Goal: Task Accomplishment & Management: Manage account settings

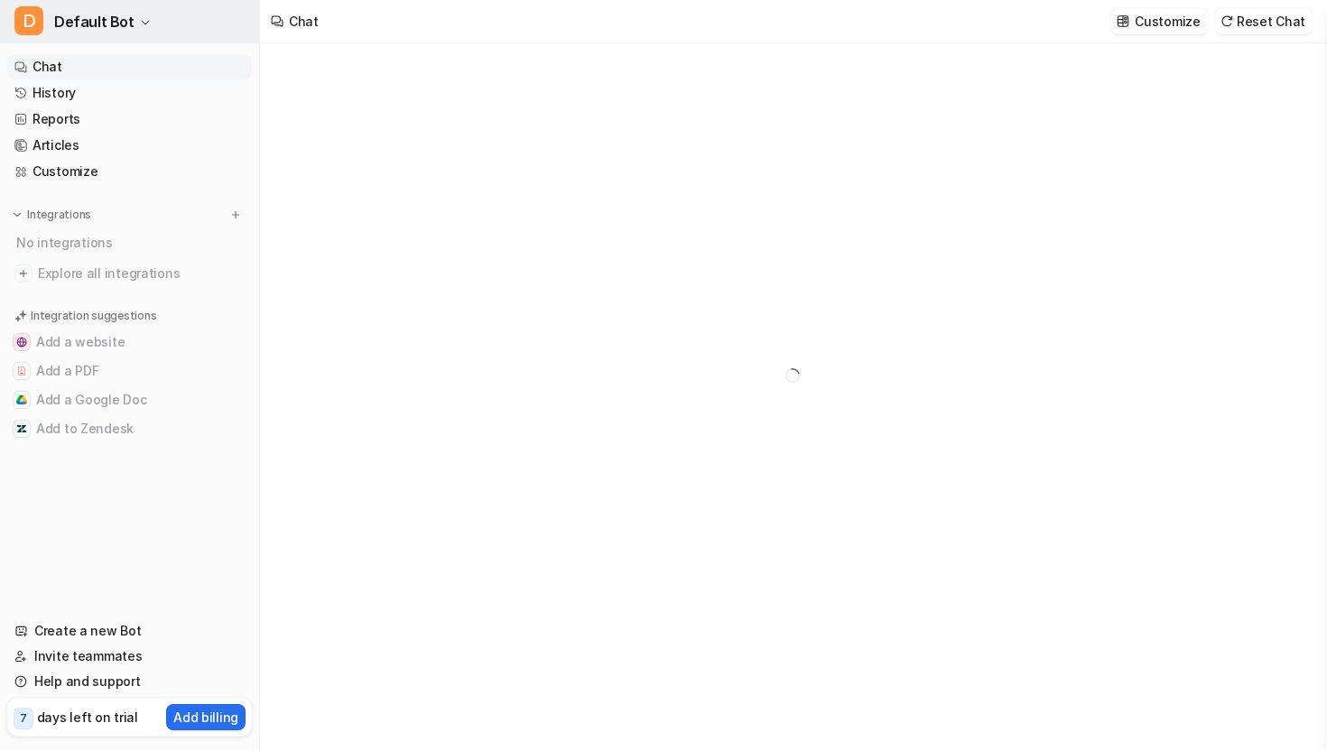
click at [159, 9] on button "D Default Bot" at bounding box center [129, 21] width 259 height 43
click at [113, 15] on span "Default Bot" at bounding box center [94, 21] width 80 height 25
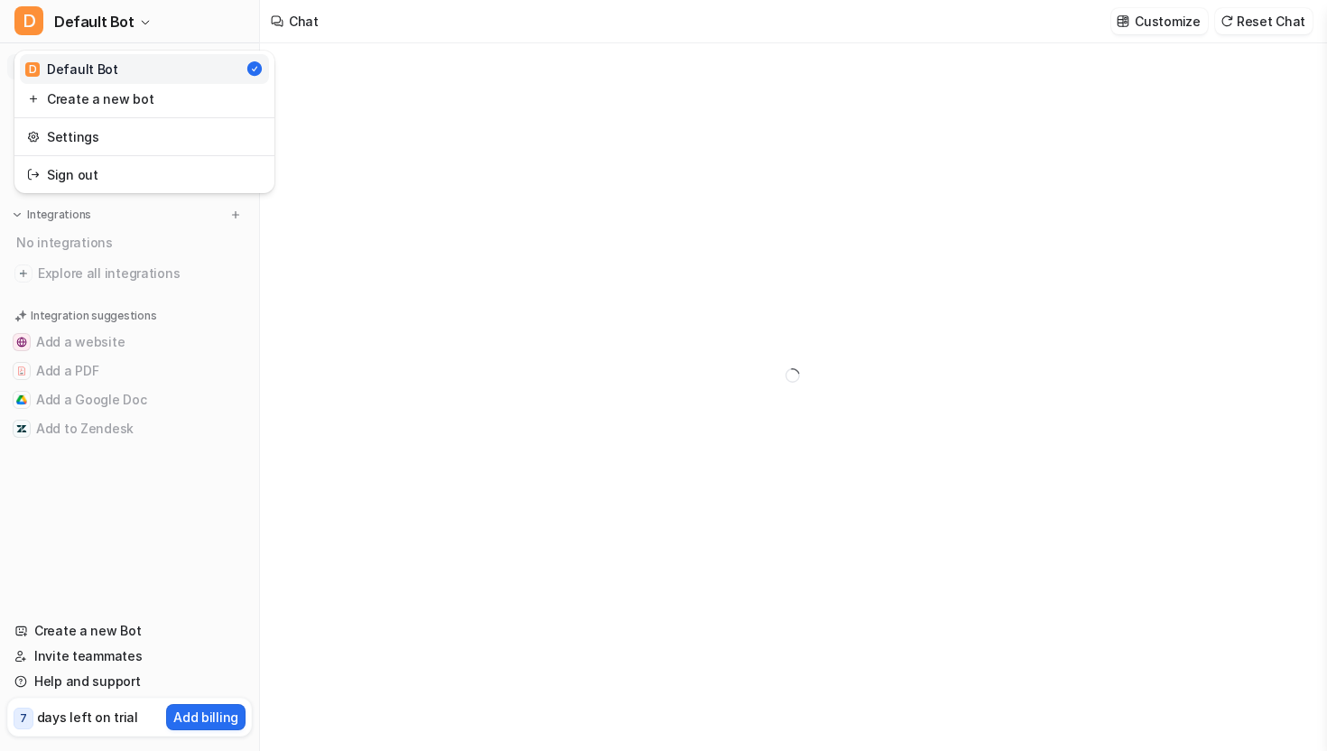
type textarea "**********"
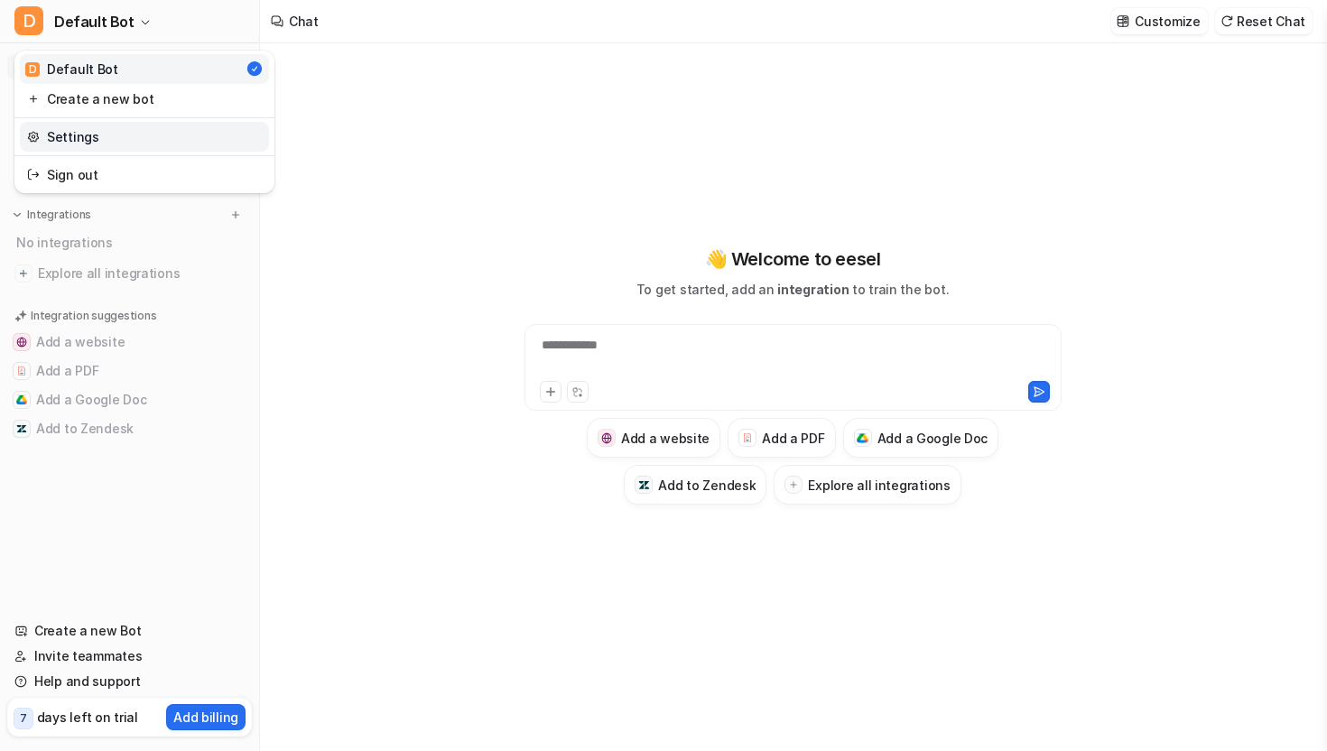
click at [89, 130] on link "Settings" at bounding box center [144, 137] width 249 height 30
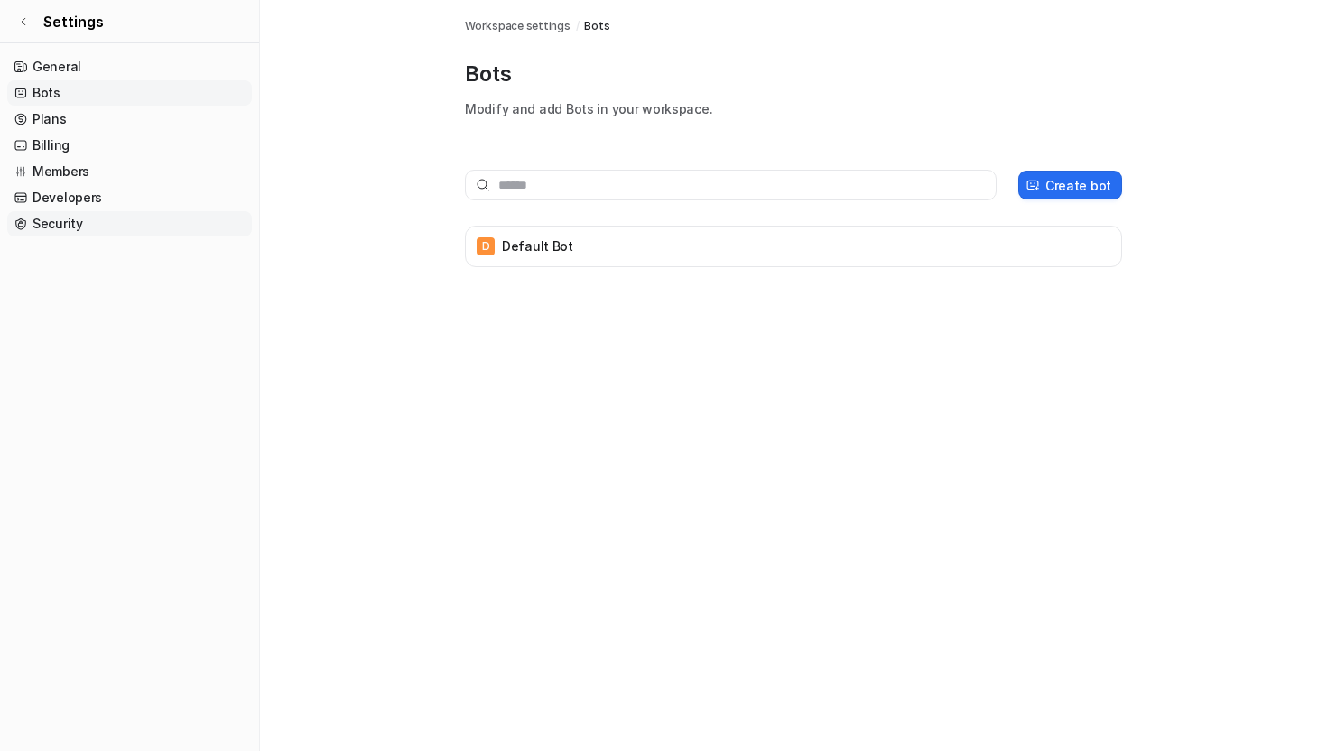
click at [74, 218] on link "Security" at bounding box center [129, 223] width 245 height 25
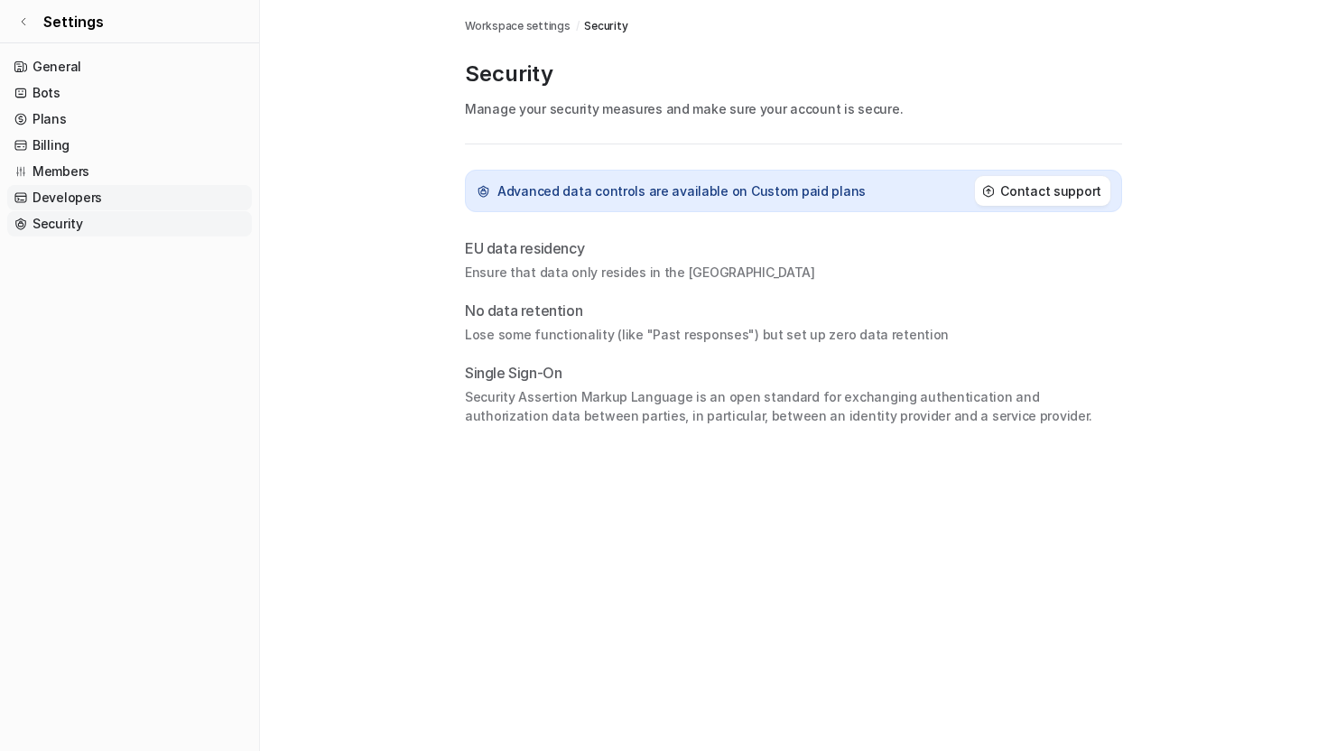
click at [73, 196] on link "Developers" at bounding box center [129, 197] width 245 height 25
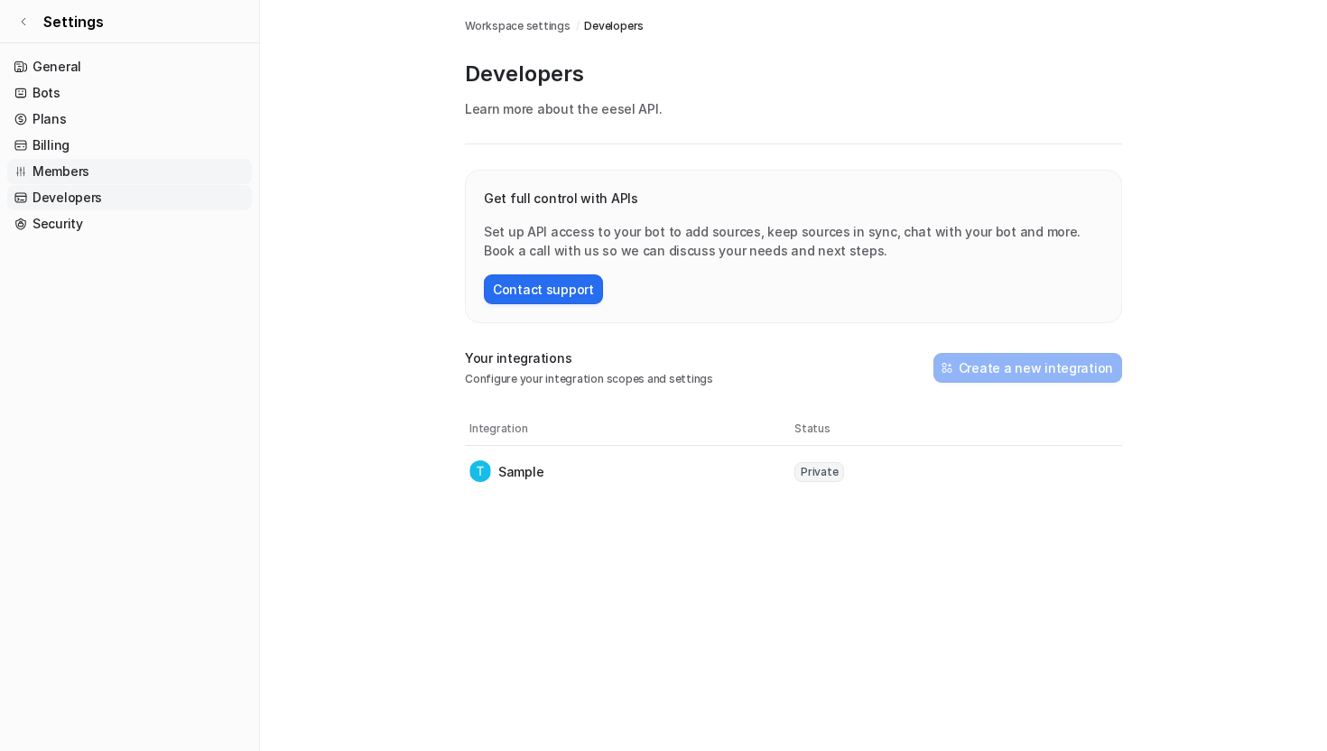
click at [69, 175] on link "Members" at bounding box center [129, 171] width 245 height 25
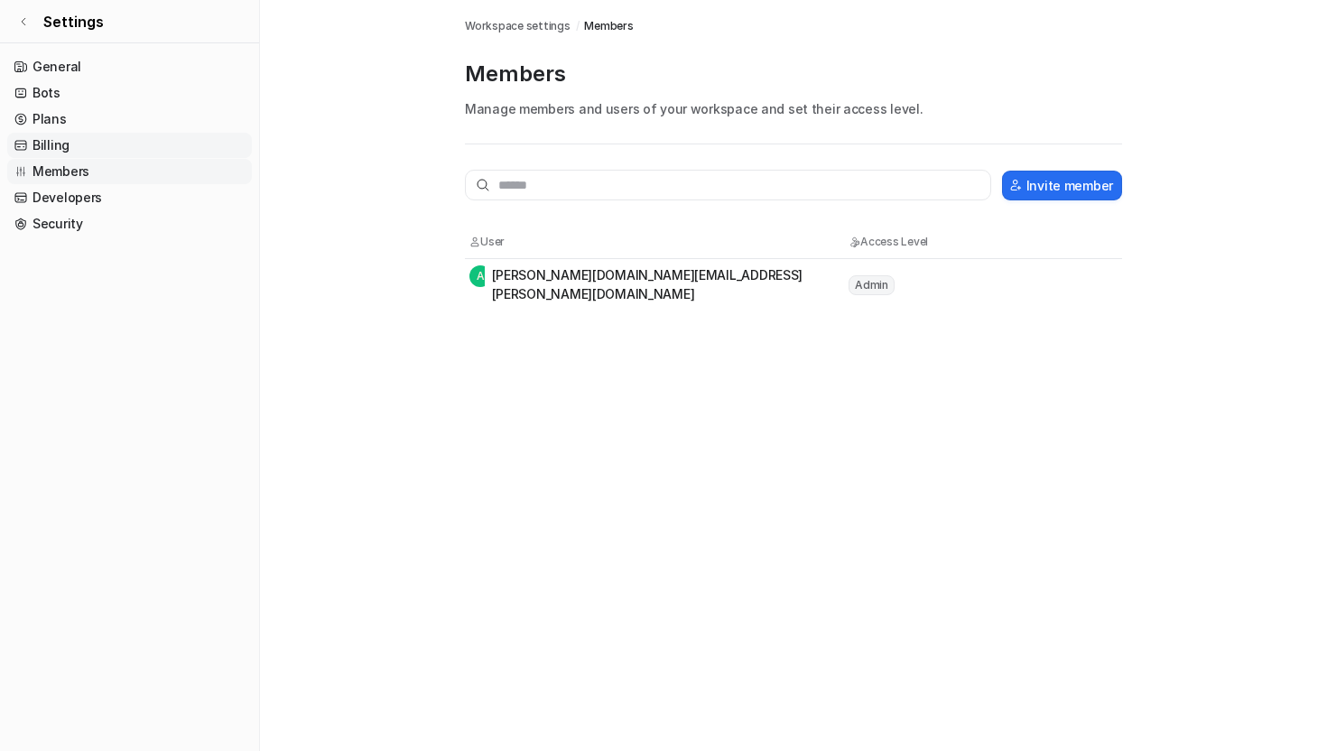
click at [60, 143] on link "Billing" at bounding box center [129, 145] width 245 height 25
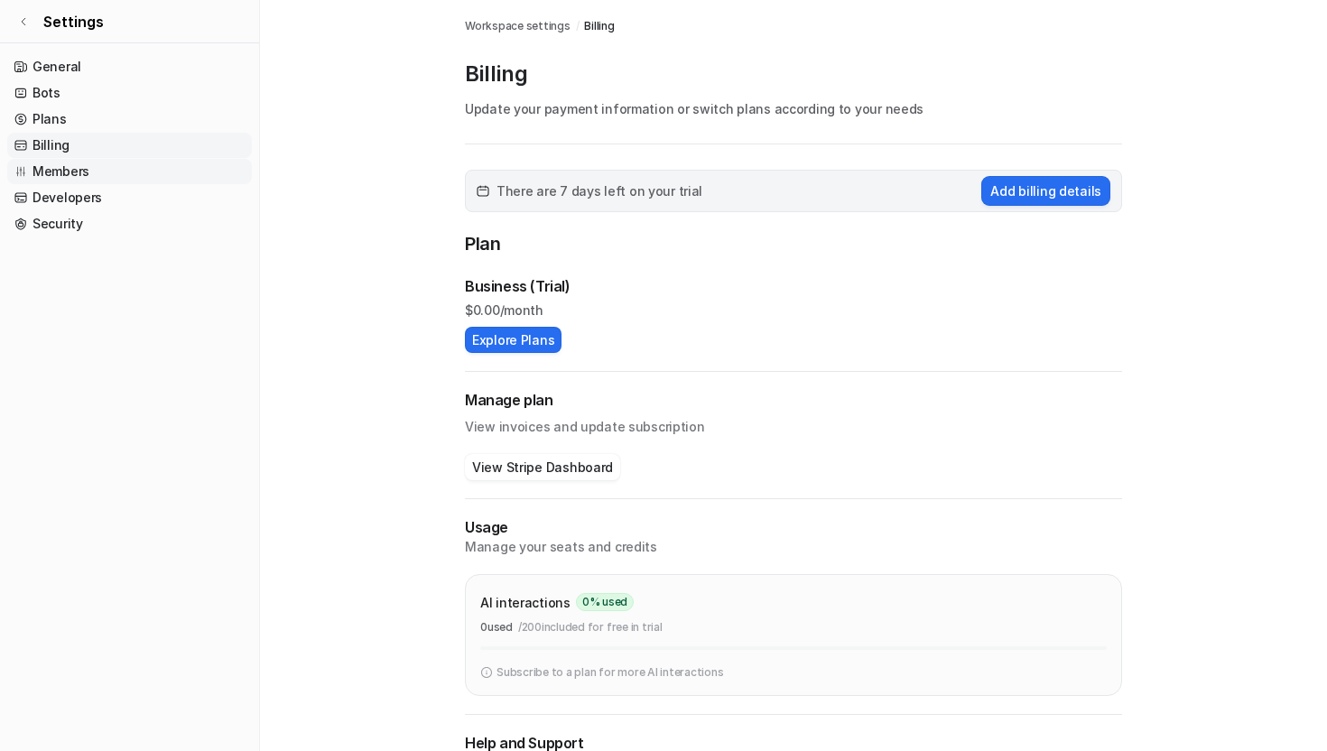
click at [70, 171] on link "Members" at bounding box center [129, 171] width 245 height 25
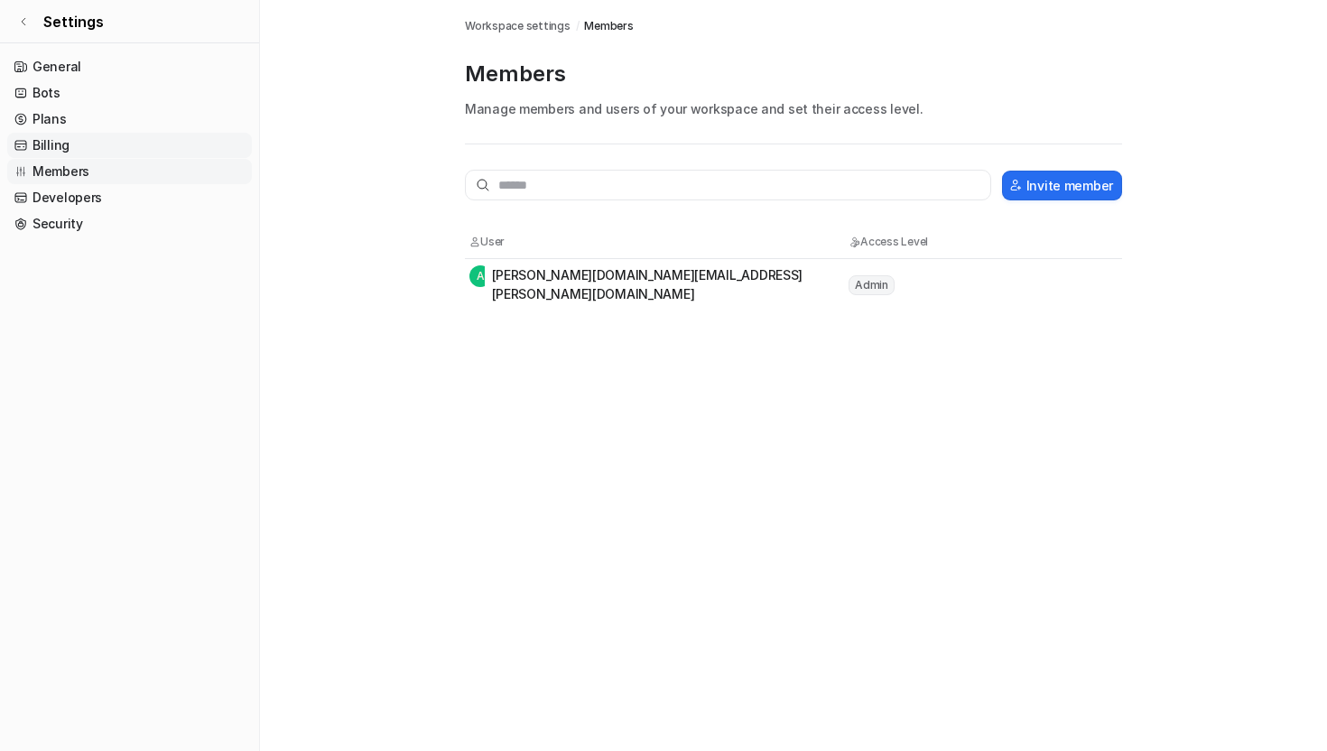
click at [68, 154] on link "Billing" at bounding box center [129, 145] width 245 height 25
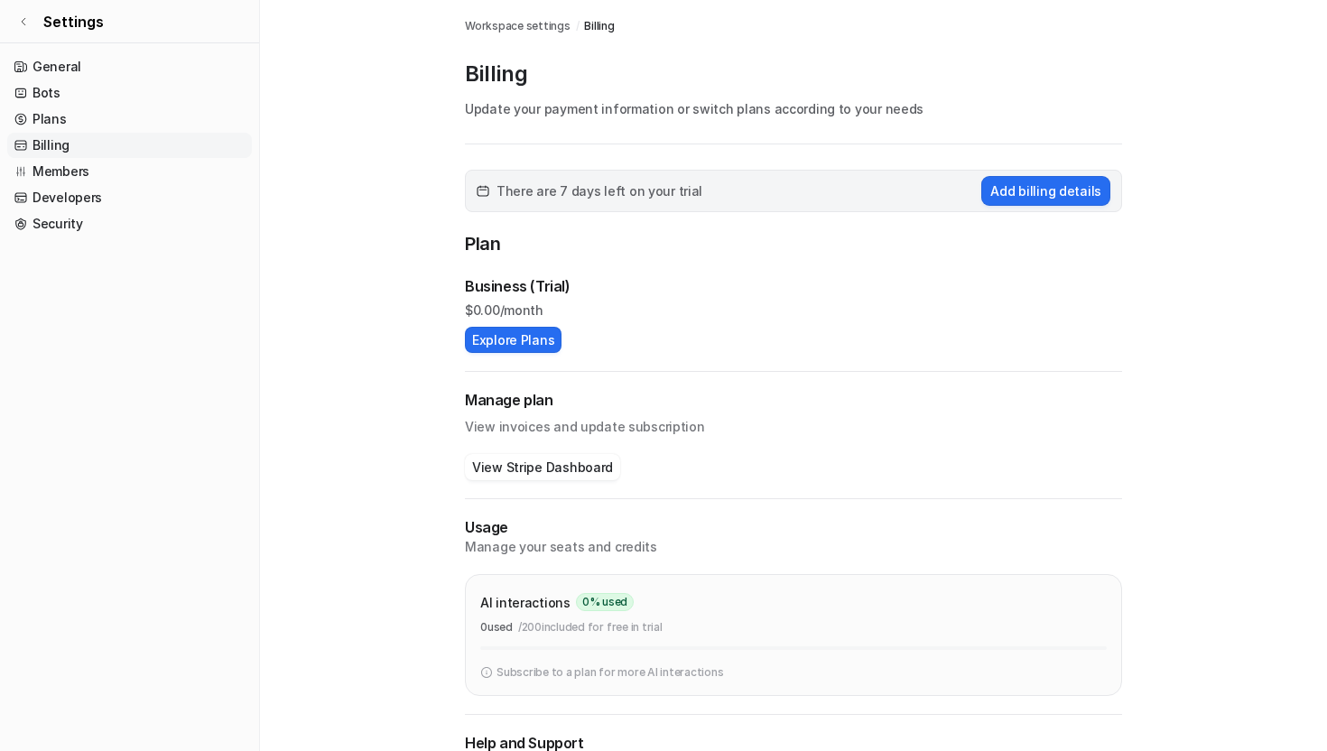
scroll to position [21, 0]
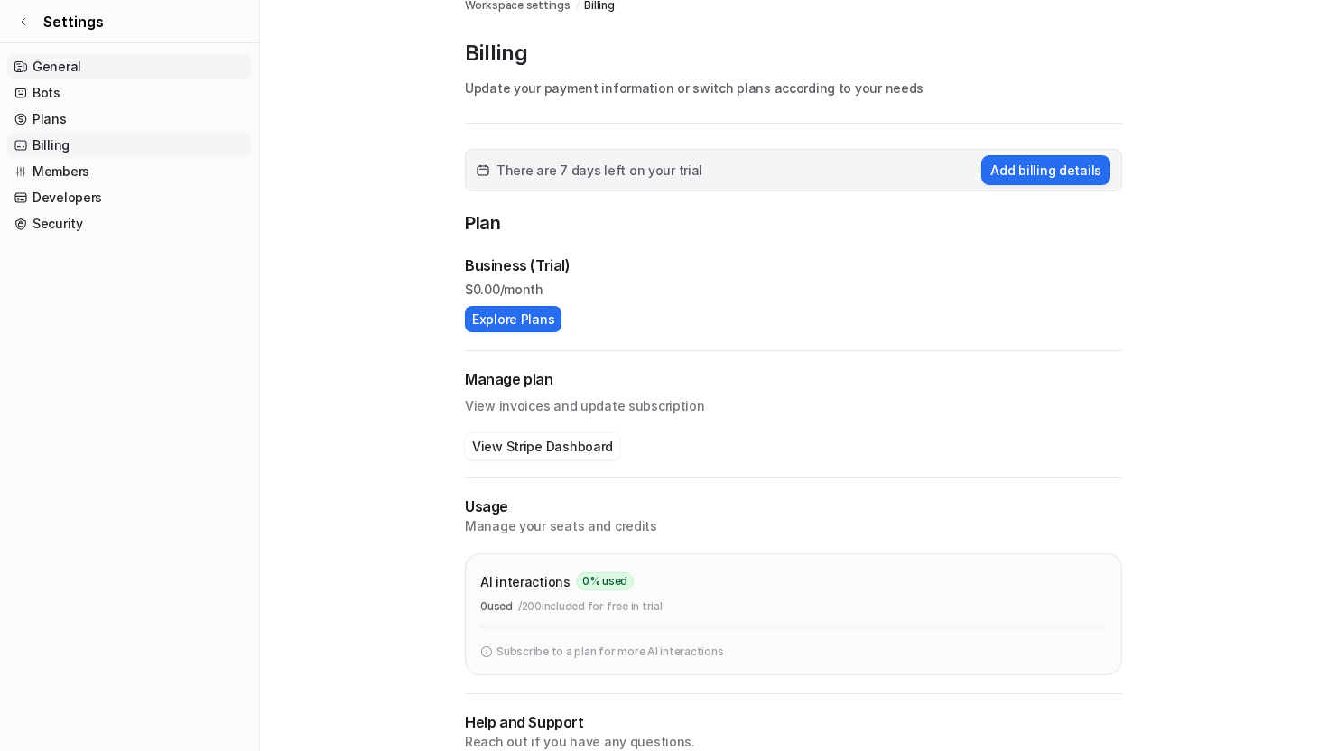
click at [69, 70] on link "General" at bounding box center [129, 66] width 245 height 25
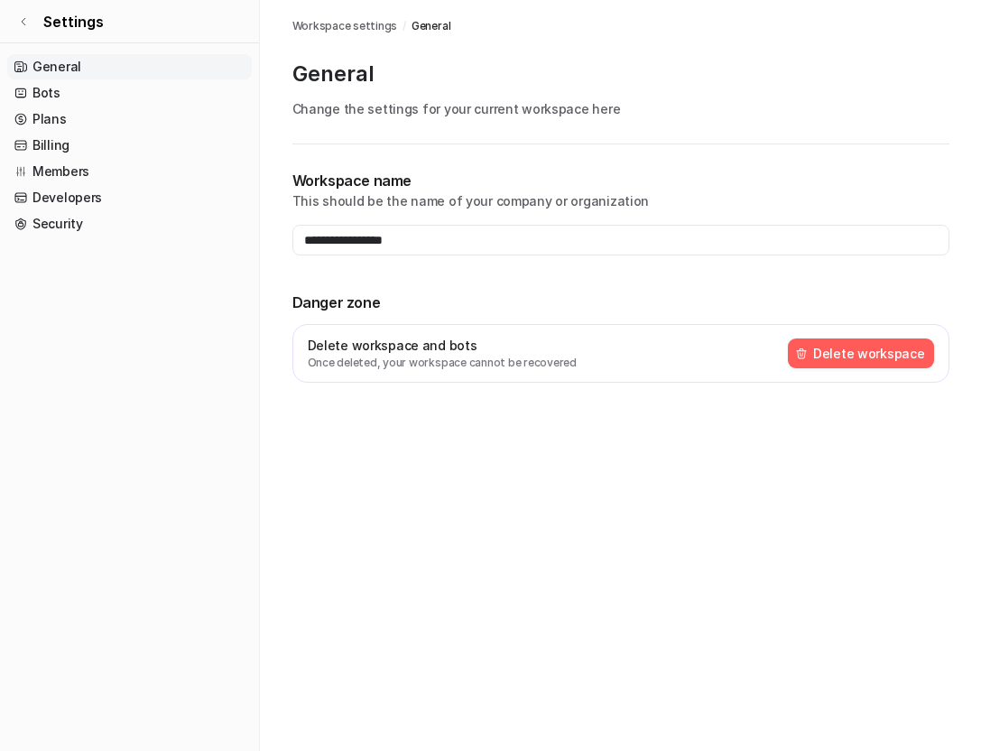
click at [864, 359] on button "Delete workspace" at bounding box center [861, 353] width 146 height 30
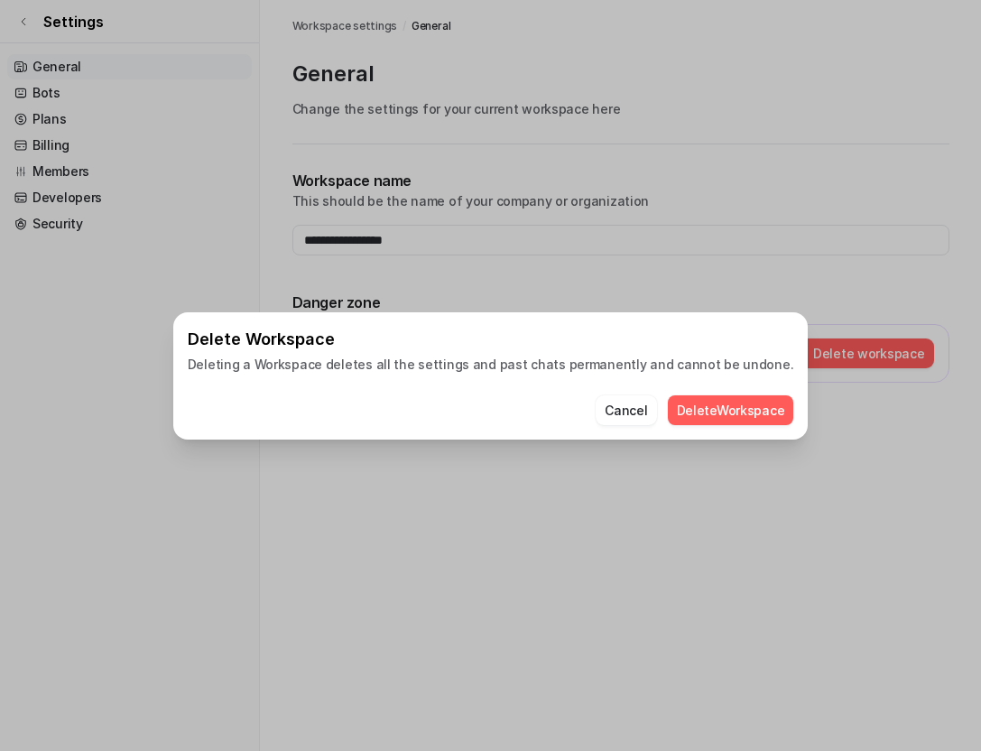
click at [708, 409] on button "Delete Workspace" at bounding box center [731, 410] width 126 height 30
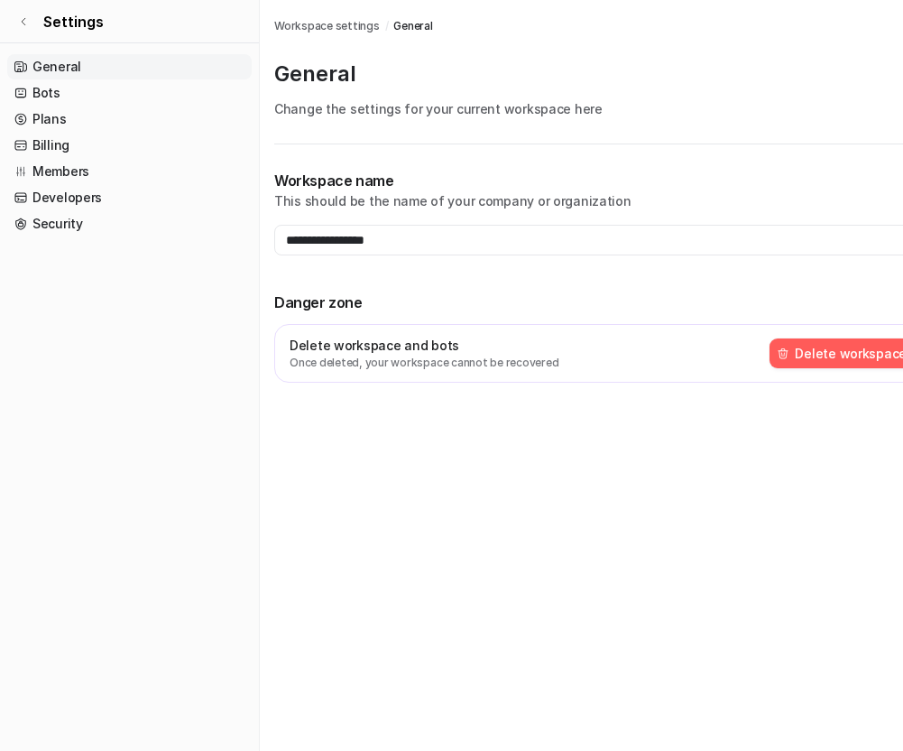
click at [829, 359] on button "Delete workspace" at bounding box center [843, 353] width 146 height 30
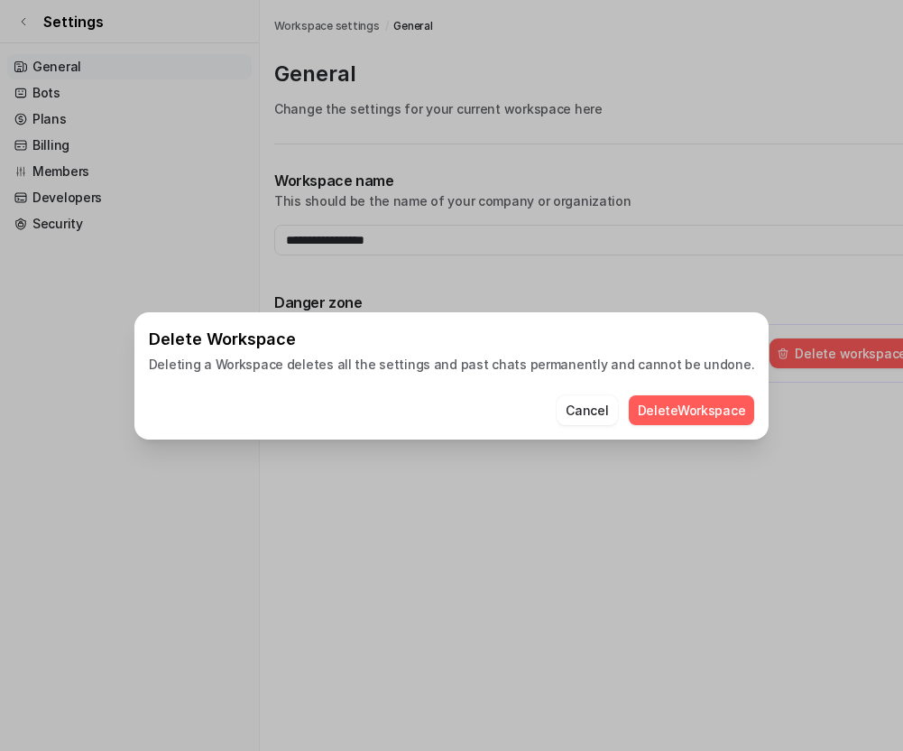
click at [680, 405] on button "Delete Workspace" at bounding box center [692, 410] width 126 height 30
